Goal: Information Seeking & Learning: Learn about a topic

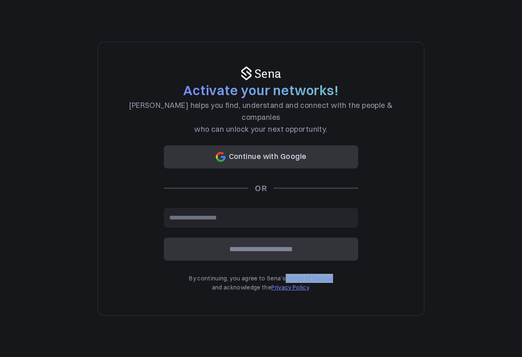
click at [295, 284] on link "Privacy Policy" at bounding box center [289, 287] width 37 height 7
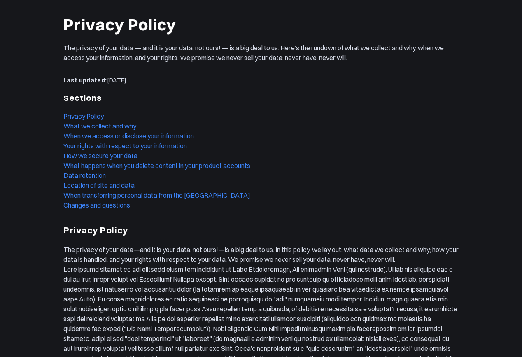
click at [65, 23] on h1 "Privacy Policy" at bounding box center [260, 24] width 395 height 23
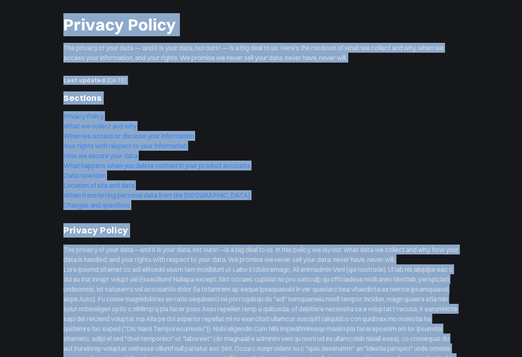
copy div "Privacy Policy The privacy of your data — and it is your data, not ours! — is a…"
click at [313, 199] on ul "Privacy Policy What we collect and why When we access or disclose your informat…" at bounding box center [260, 160] width 395 height 99
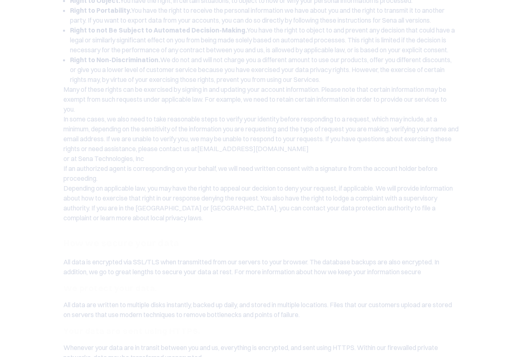
scroll to position [1567, 0]
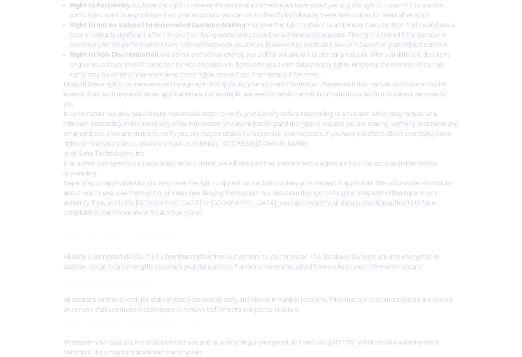
click at [350, 109] on p "Many of these rights can be exercised by signing in and updating your account i…" at bounding box center [260, 94] width 395 height 30
drag, startPoint x: 401, startPoint y: 90, endPoint x: 445, endPoint y: 54, distance: 56.8
click at [401, 79] on li "Right to Non-Discrimination. We do not and will not charge you a different amou…" at bounding box center [264, 64] width 389 height 30
click at [387, 79] on li "Right to Non-Discrimination. We do not and will not charge you a different amou…" at bounding box center [264, 64] width 389 height 30
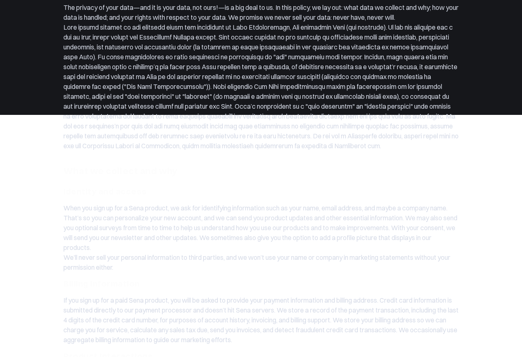
scroll to position [0, 0]
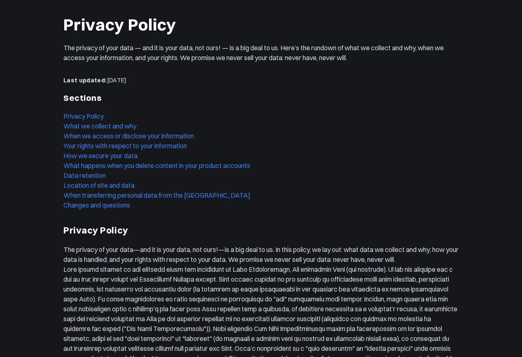
click at [200, 49] on p "The privacy of your data — and it is your data, not ours! — is a big deal to us…" at bounding box center [260, 53] width 395 height 20
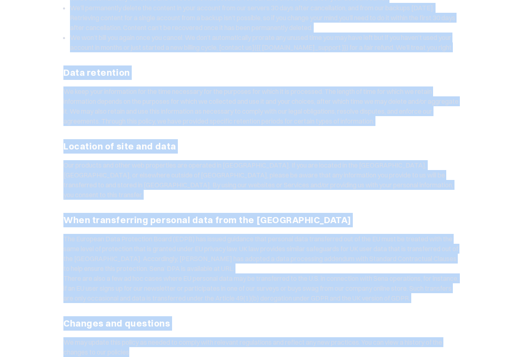
scroll to position [2413, 0]
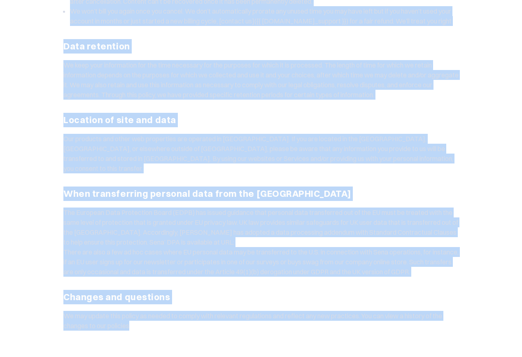
drag, startPoint x: 68, startPoint y: 47, endPoint x: 400, endPoint y: 375, distance: 466.0
copy div "he privacy of your data — and it is your data, not ours! — is a big deal to us.…"
click at [118, 73] on p "We keep your information for the time necessary for the purposes for which it i…" at bounding box center [260, 80] width 395 height 40
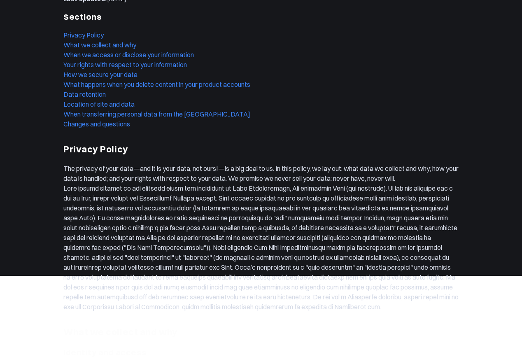
scroll to position [0, 0]
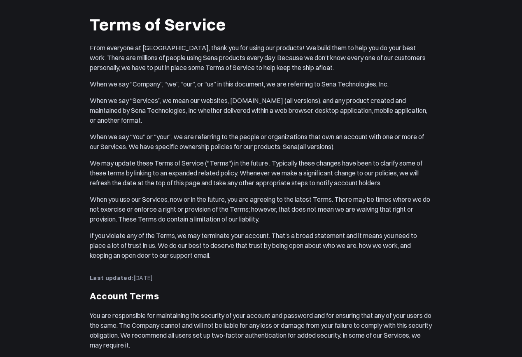
click at [112, 73] on div "From everyone at [GEOGRAPHIC_DATA], thank you for using our products! We build …" at bounding box center [261, 151] width 342 height 217
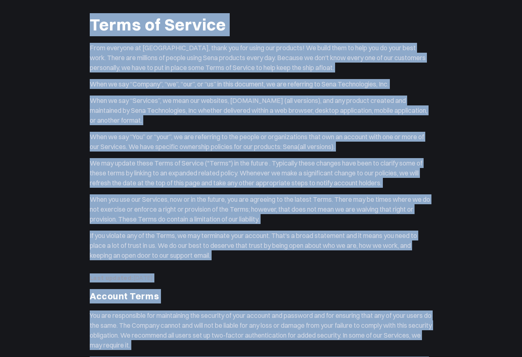
copy div "Lorem ip Dolorsi Amet consecte ad Elit, seddo eiu tem incid utl etdolore! Ma al…"
